Goal: Communication & Community: Answer question/provide support

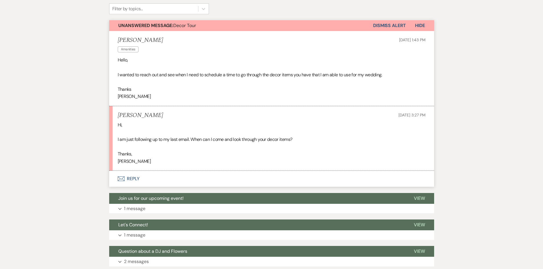
click at [132, 177] on button "Envelope Reply" at bounding box center [271, 179] width 325 height 16
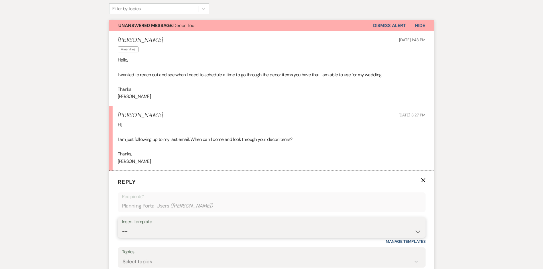
click at [416, 233] on select "-- Initial Inquiry Auto Response - Weddings Contract - Corporate & Private Even…" at bounding box center [271, 231] width 299 height 11
select select "1181"
click at [122, 226] on select "-- Initial Inquiry Auto Response - Weddings Contract - Corporate & Private Even…" at bounding box center [271, 231] width 299 height 11
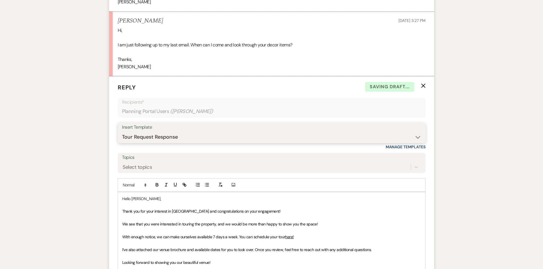
scroll to position [313, 0]
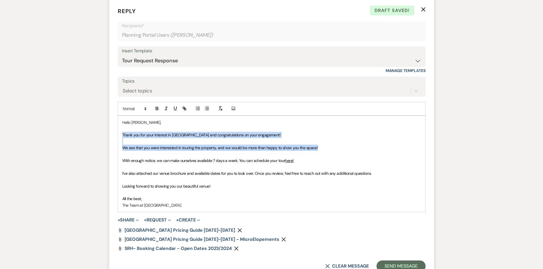
drag, startPoint x: 122, startPoint y: 134, endPoint x: 320, endPoint y: 149, distance: 199.3
click at [320, 149] on div "Hello [PERSON_NAME], Thank you for your interest in [GEOGRAPHIC_DATA] and congr…" at bounding box center [271, 164] width 307 height 96
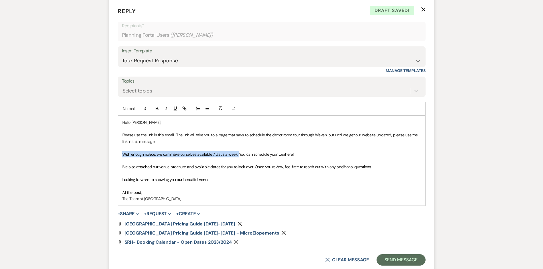
drag, startPoint x: 238, startPoint y: 154, endPoint x: 120, endPoint y: 157, distance: 118.1
click at [120, 157] on div "Hello [PERSON_NAME], Please use the link in this email. The link will take you …" at bounding box center [271, 161] width 307 height 90
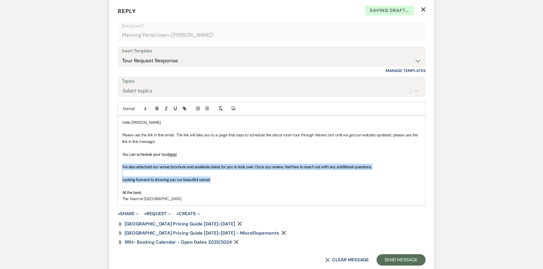
drag, startPoint x: 122, startPoint y: 166, endPoint x: 222, endPoint y: 183, distance: 101.4
click at [222, 183] on div "Hello [PERSON_NAME], Please use the link in this email. The link will take you …" at bounding box center [271, 161] width 307 height 90
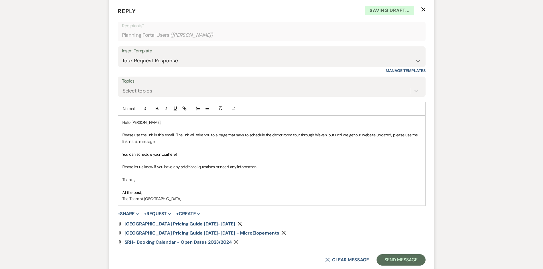
click at [237, 223] on icon "Remove" at bounding box center [239, 224] width 5 height 5
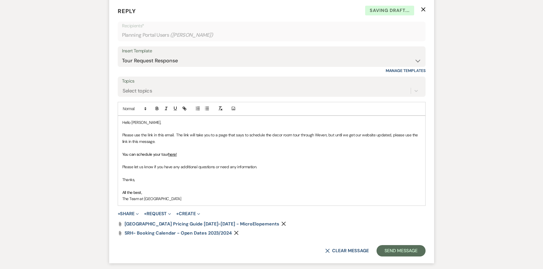
click at [281, 224] on icon "Remove" at bounding box center [283, 224] width 5 height 5
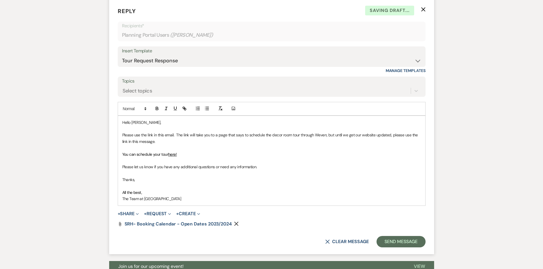
click at [235, 223] on icon "Remove" at bounding box center [236, 224] width 5 height 5
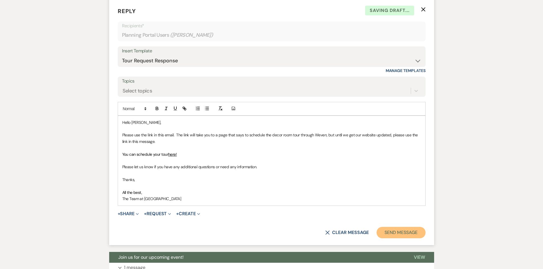
click at [403, 233] on button "Send Message" at bounding box center [401, 232] width 49 height 11
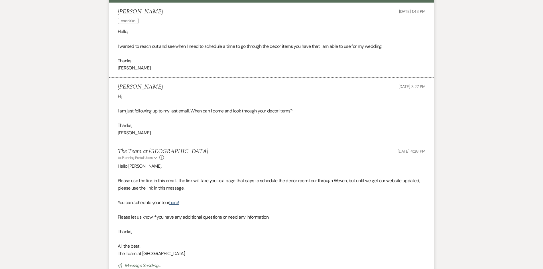
scroll to position [28, 0]
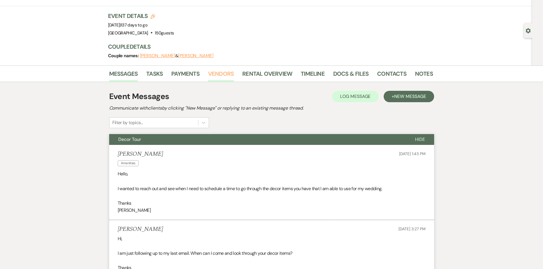
click at [224, 73] on link "Vendors" at bounding box center [221, 75] width 26 height 13
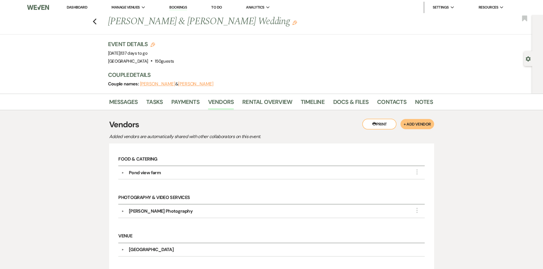
click at [72, 6] on link "Dashboard" at bounding box center [77, 7] width 21 height 5
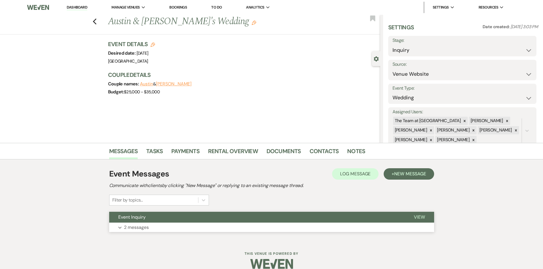
click at [423, 216] on span "View" at bounding box center [419, 217] width 11 height 6
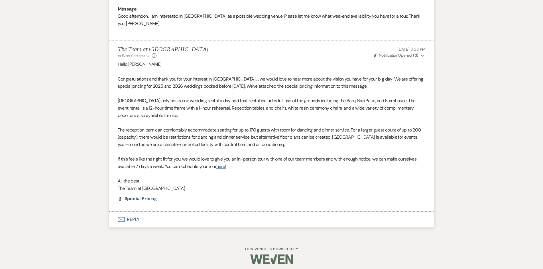
scroll to position [302, 0]
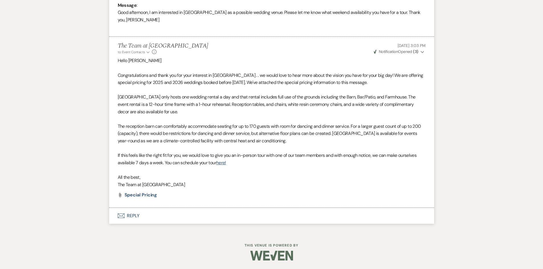
click at [130, 216] on button "Envelope Reply" at bounding box center [271, 216] width 325 height 16
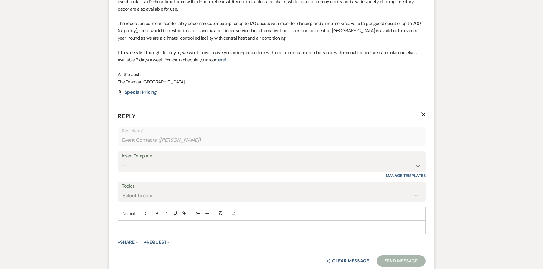
scroll to position [416, 0]
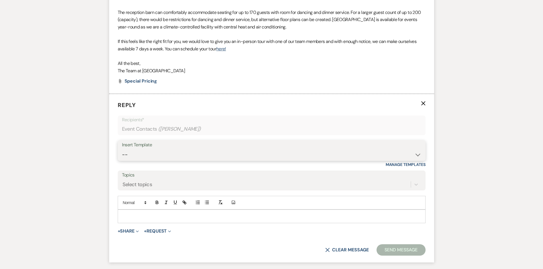
click at [418, 156] on select "-- Initial Inquiry Auto Response - Weddings Contract - Corporate & Private Even…" at bounding box center [271, 154] width 299 height 11
select select "1181"
click at [122, 149] on select "-- Initial Inquiry Auto Response - Weddings Contract - Corporate & Private Even…" at bounding box center [271, 154] width 299 height 11
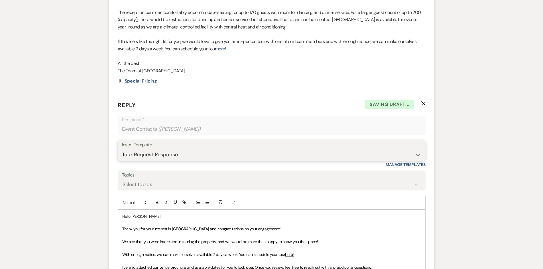
scroll to position [530, 0]
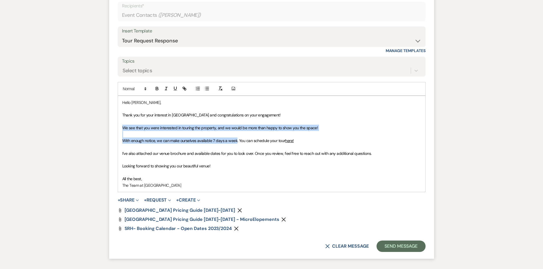
drag, startPoint x: 122, startPoint y: 126, endPoint x: 236, endPoint y: 141, distance: 115.2
click at [236, 141] on div "Hello Stephanie, Thank you for your interest in Stone Ridge Hollow and congratu…" at bounding box center [271, 144] width 307 height 96
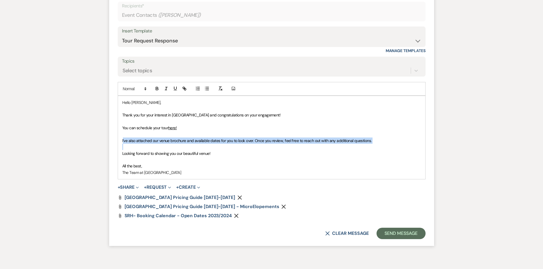
drag, startPoint x: 123, startPoint y: 141, endPoint x: 306, endPoint y: 148, distance: 183.2
click at [306, 148] on div "Hello Stephanie, Thank you for your interest in Stone Ridge Hollow and congratu…" at bounding box center [271, 138] width 307 height 84
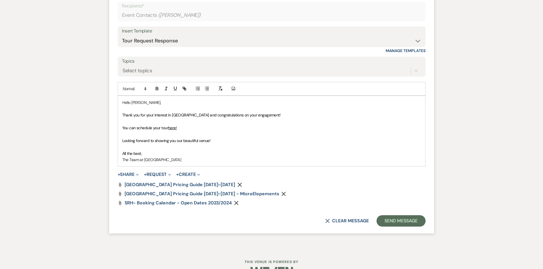
click at [237, 183] on icon "Remove" at bounding box center [239, 185] width 5 height 5
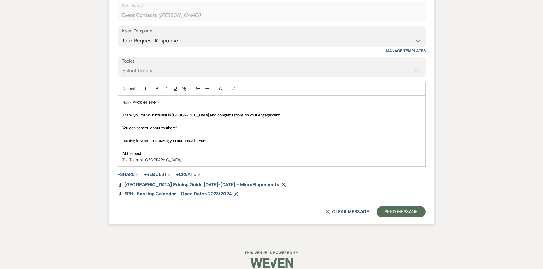
click at [281, 184] on icon "Remove" at bounding box center [283, 185] width 5 height 5
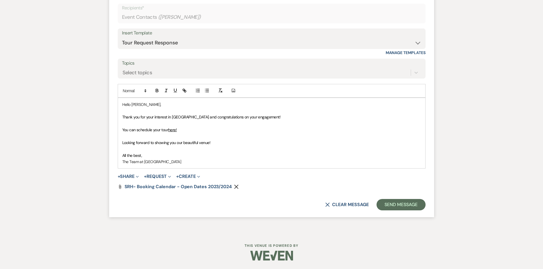
scroll to position [528, 0]
click at [237, 186] on icon "Remove" at bounding box center [236, 187] width 5 height 5
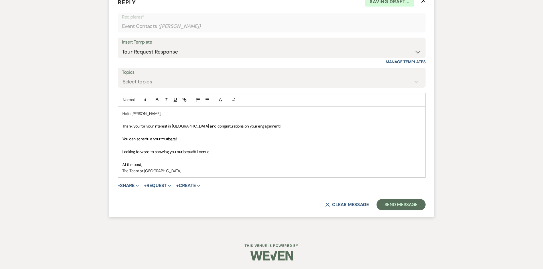
scroll to position [519, 0]
click at [392, 204] on button "Send Message" at bounding box center [401, 204] width 49 height 11
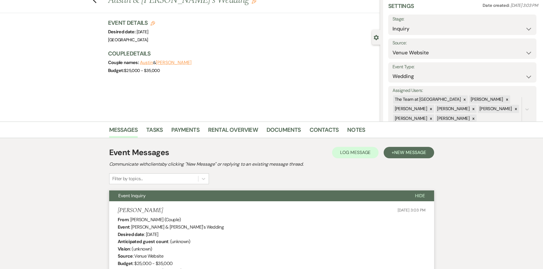
scroll to position [0, 0]
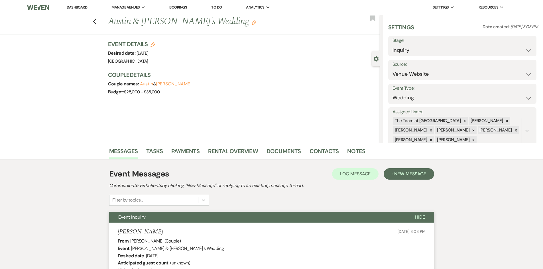
click at [76, 5] on link "Dashboard" at bounding box center [77, 7] width 21 height 5
